Goal: Task Accomplishment & Management: Use online tool/utility

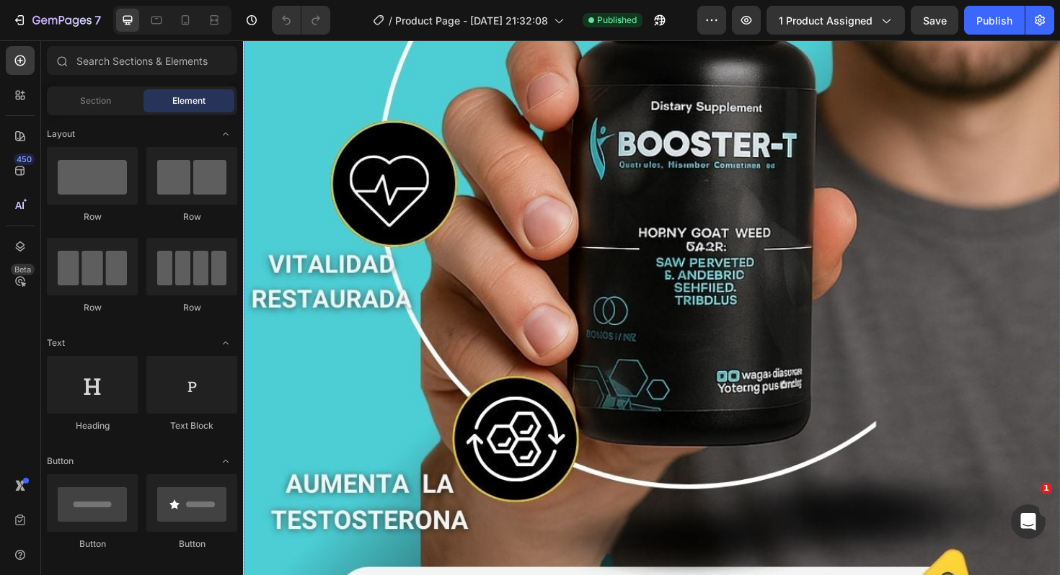
scroll to position [443, 0]
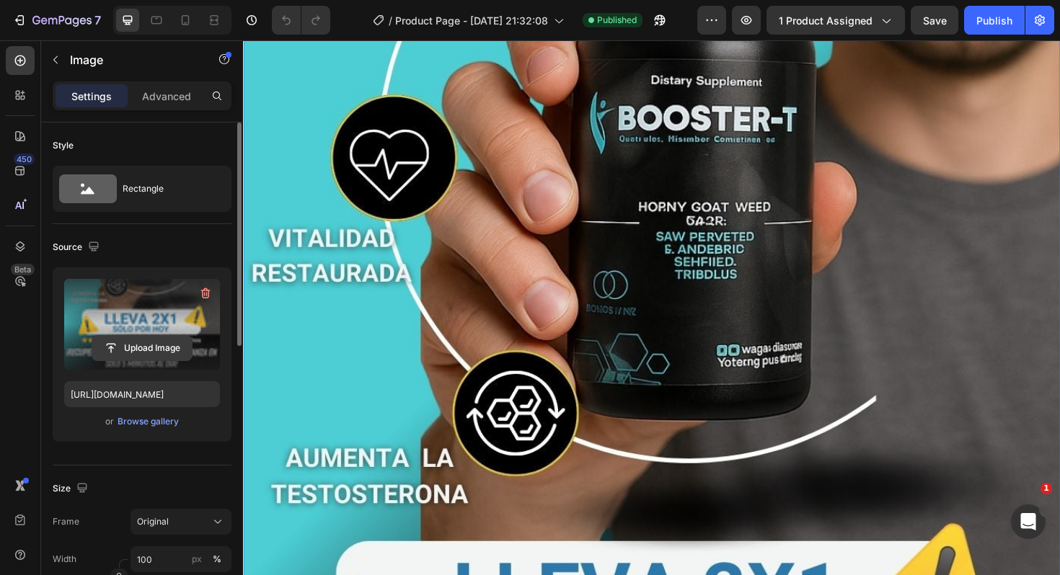
click at [136, 349] on input "file" at bounding box center [141, 348] width 99 height 25
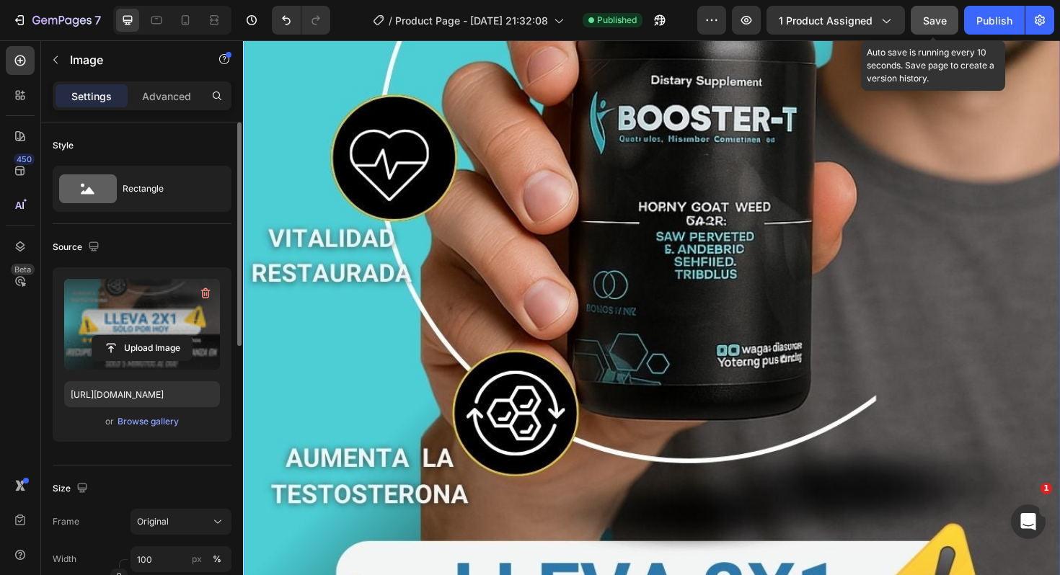
click at [924, 24] on span "Save" at bounding box center [935, 20] width 24 height 12
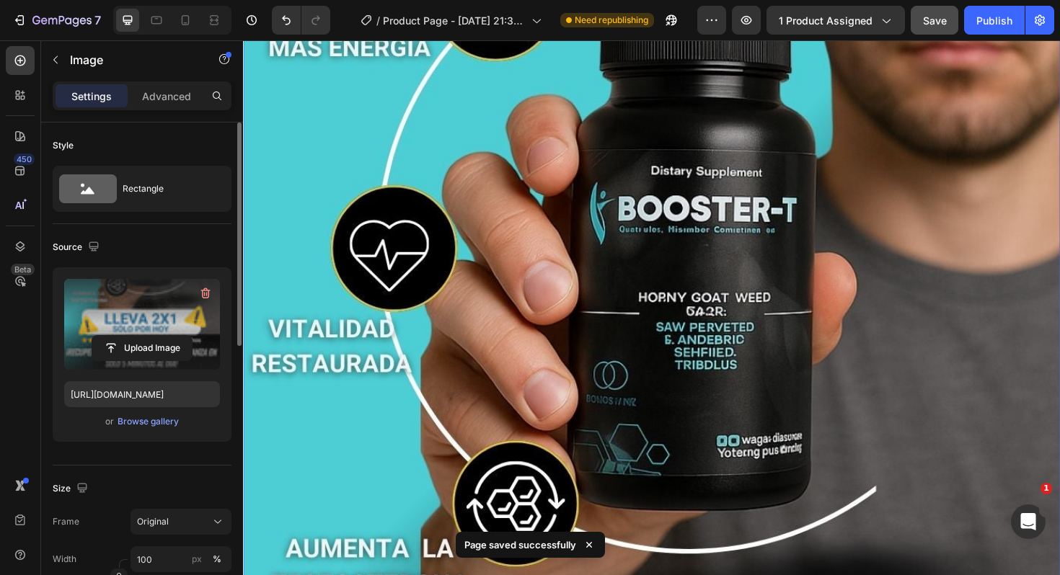
scroll to position [324, 0]
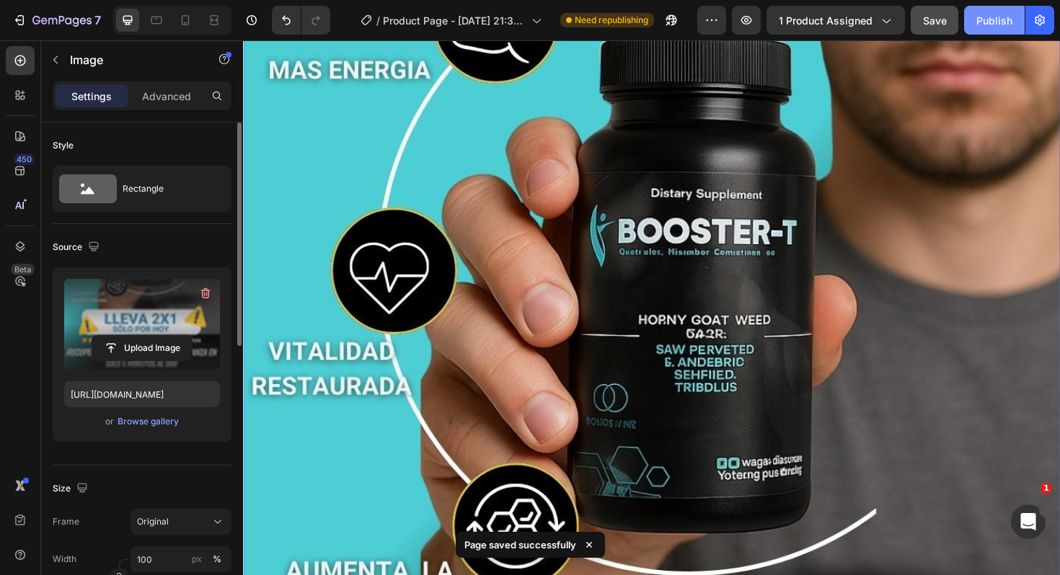
click at [977, 27] on div "Publish" at bounding box center [994, 20] width 36 height 15
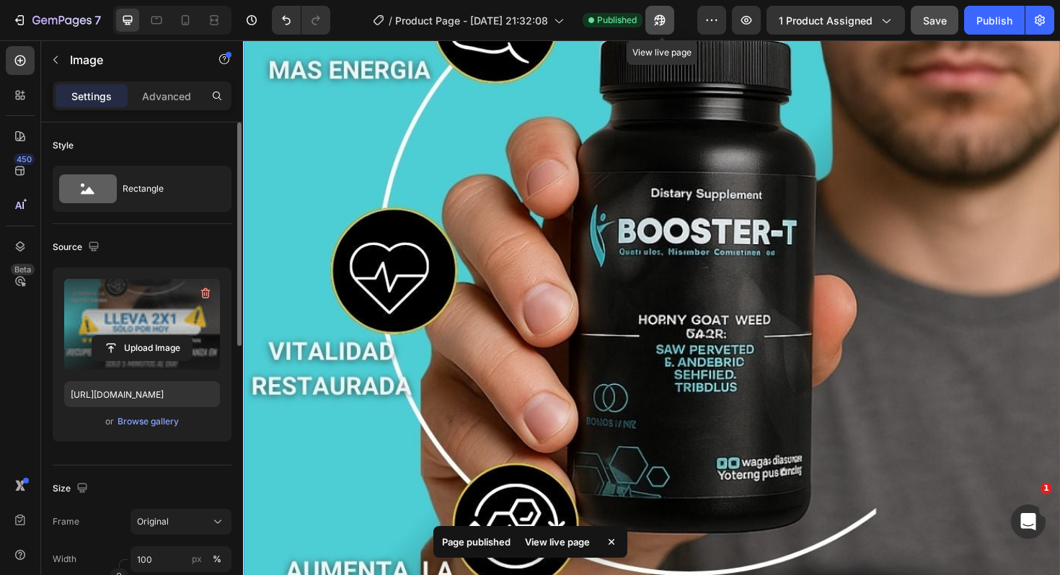
click at [655, 26] on icon "button" at bounding box center [659, 20] width 14 height 14
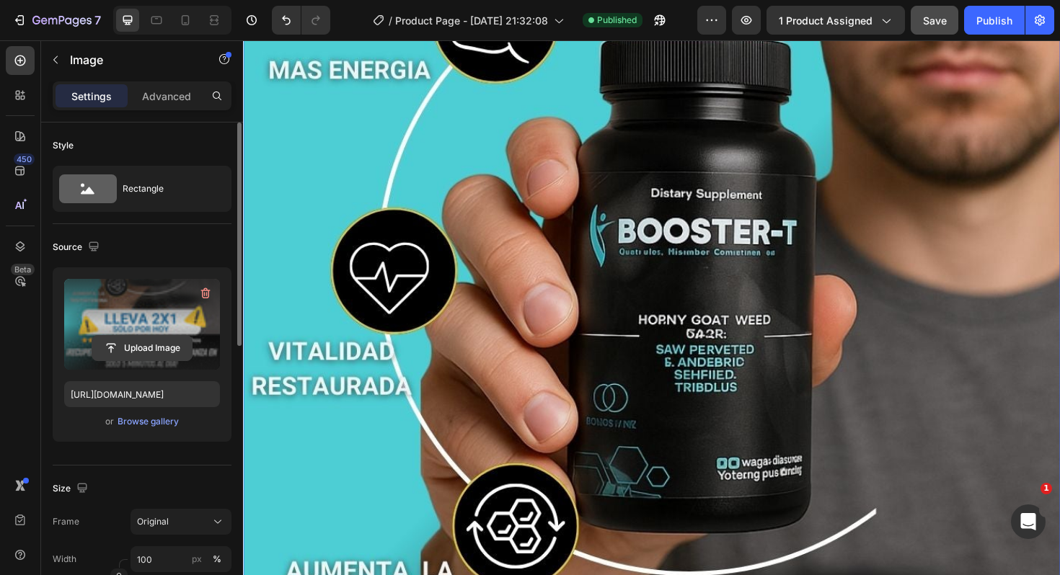
click at [146, 347] on input "file" at bounding box center [141, 348] width 99 height 25
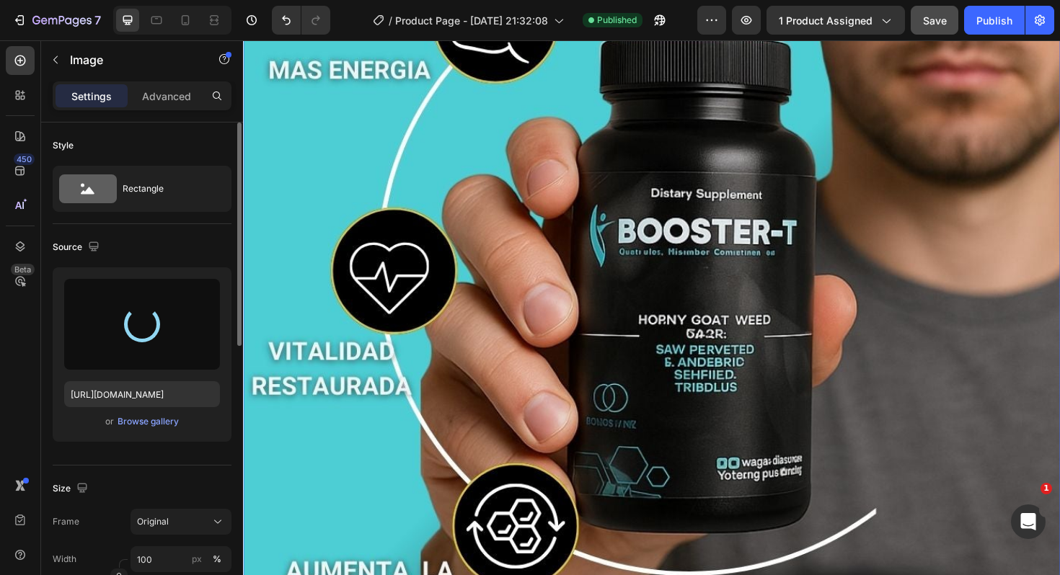
type input "https://cdn.shopify.com/s/files/1/0835/5548/3841/files/gempages_578673597652927…"
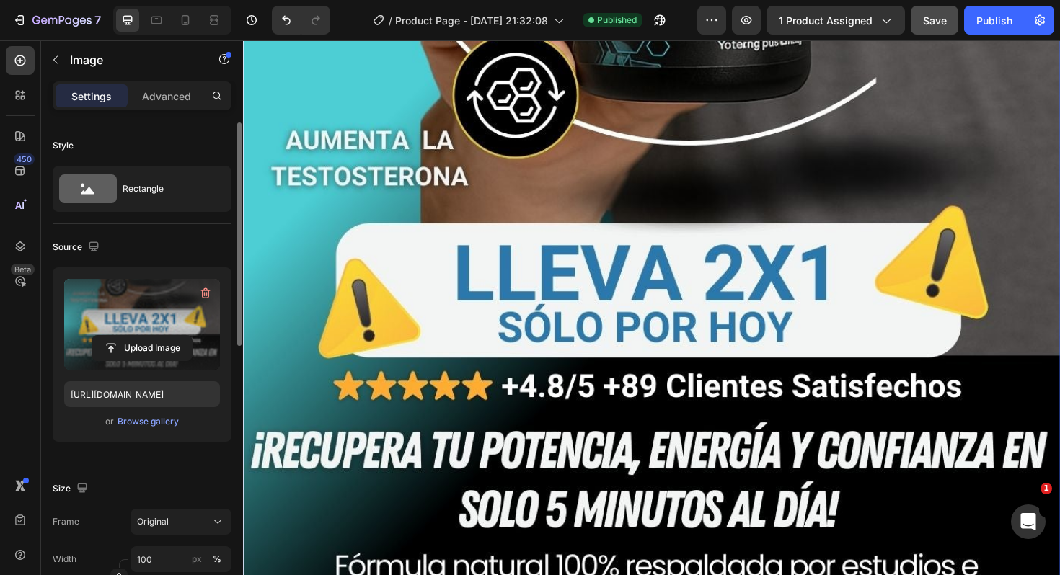
scroll to position [740, 0]
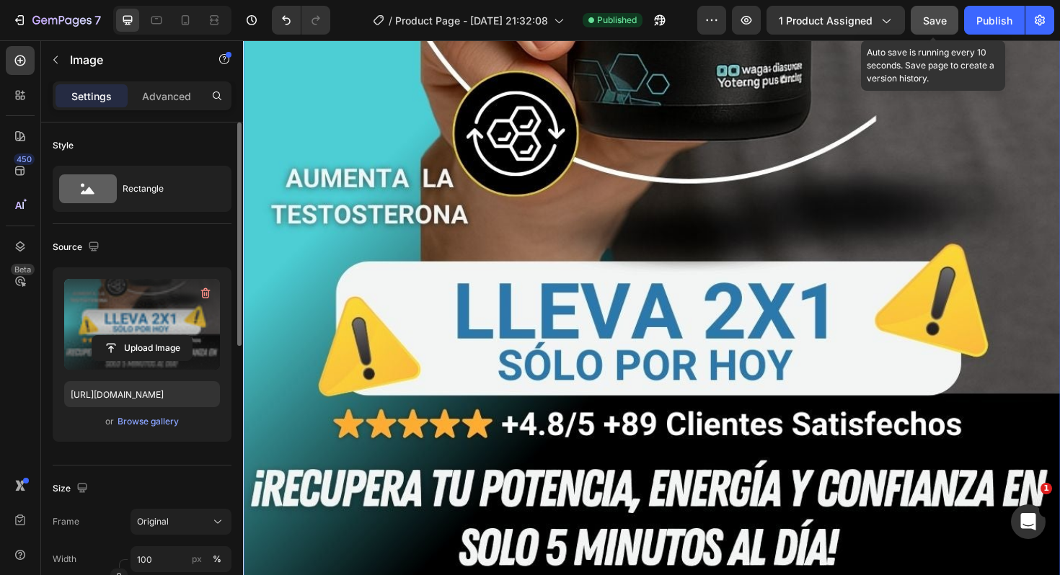
click at [922, 20] on button "Save" at bounding box center [934, 20] width 48 height 29
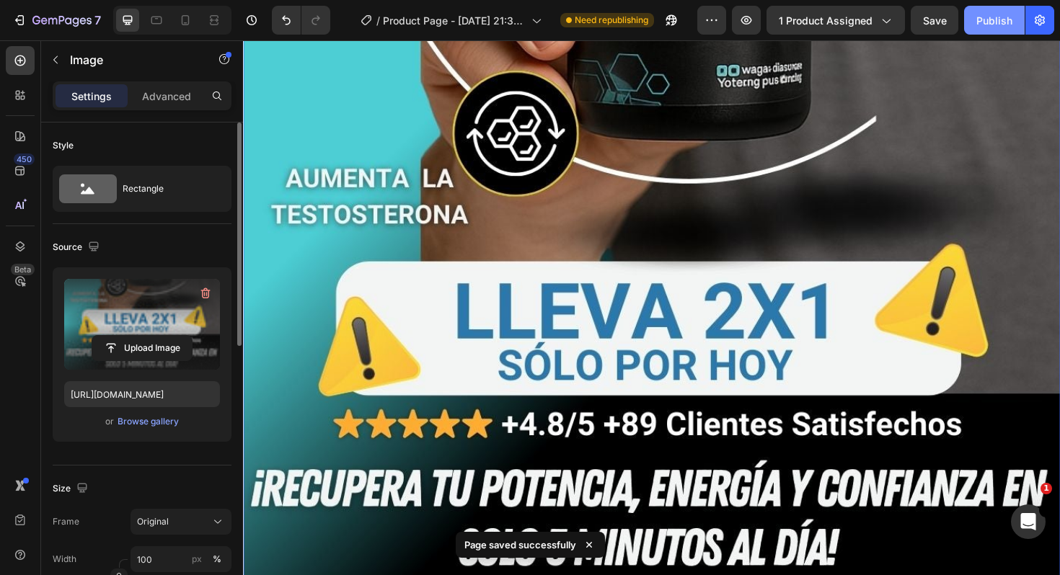
click at [990, 24] on div "Publish" at bounding box center [994, 20] width 36 height 15
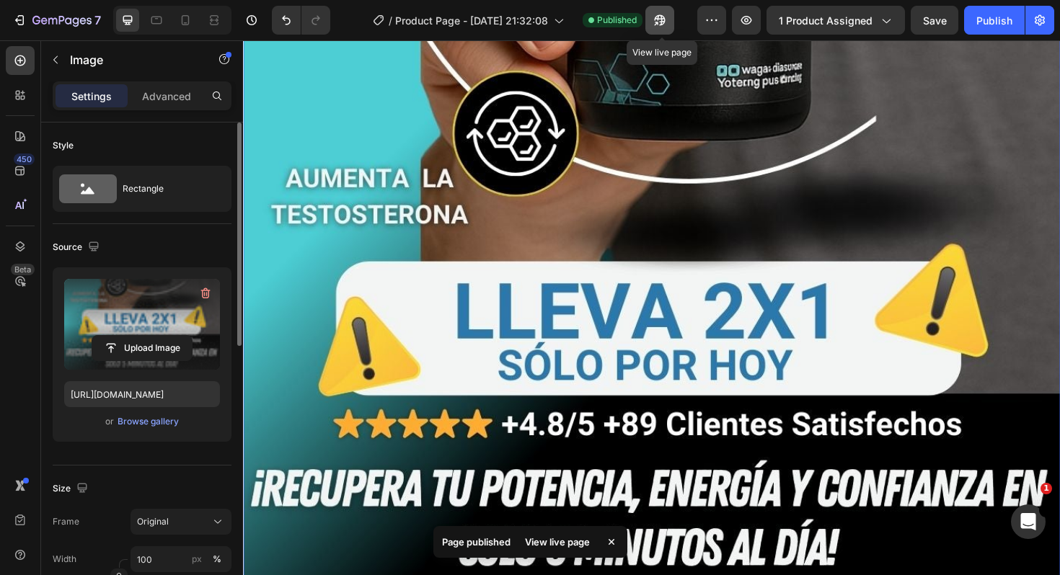
click at [661, 26] on icon "button" at bounding box center [659, 20] width 14 height 14
click at [655, 11] on button "button" at bounding box center [659, 20] width 29 height 29
